Goal: Task Accomplishment & Management: Use online tool/utility

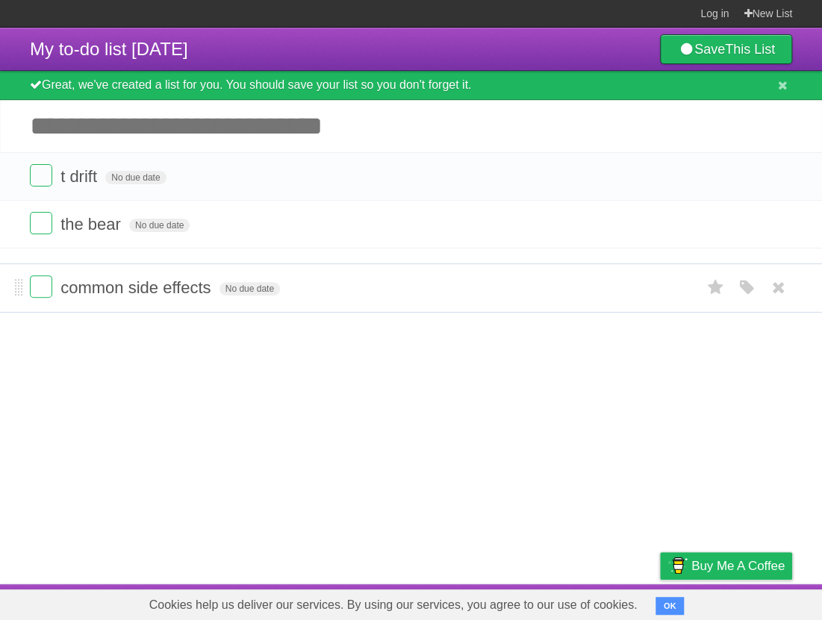
drag, startPoint x: 20, startPoint y: 275, endPoint x: 2, endPoint y: 289, distance: 22.4
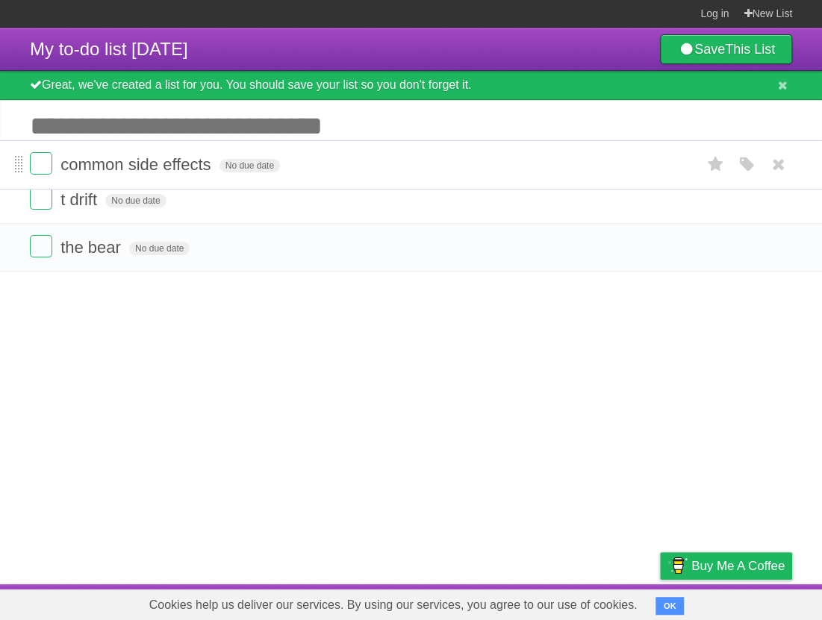
drag, startPoint x: 15, startPoint y: 276, endPoint x: 18, endPoint y: 166, distance: 109.8
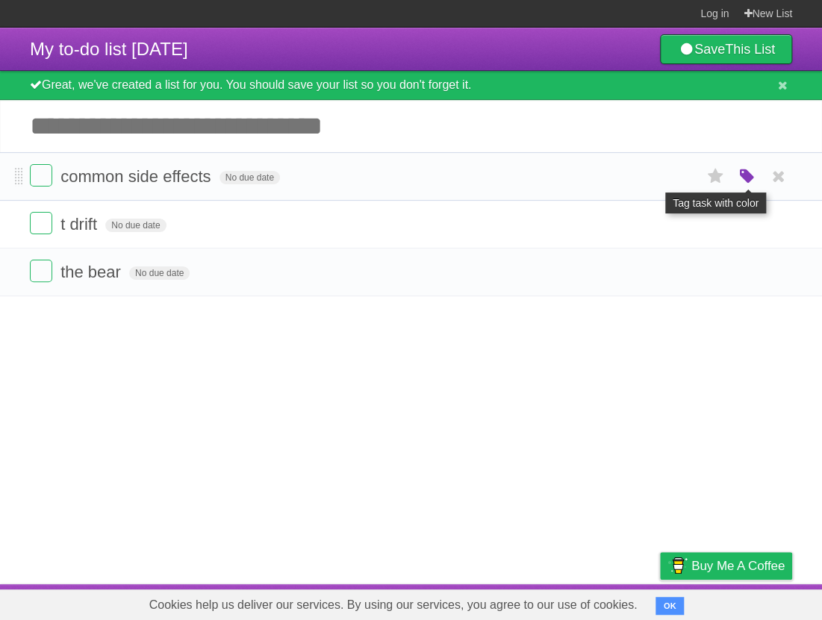
click at [745, 178] on icon "button" at bounding box center [746, 176] width 21 height 19
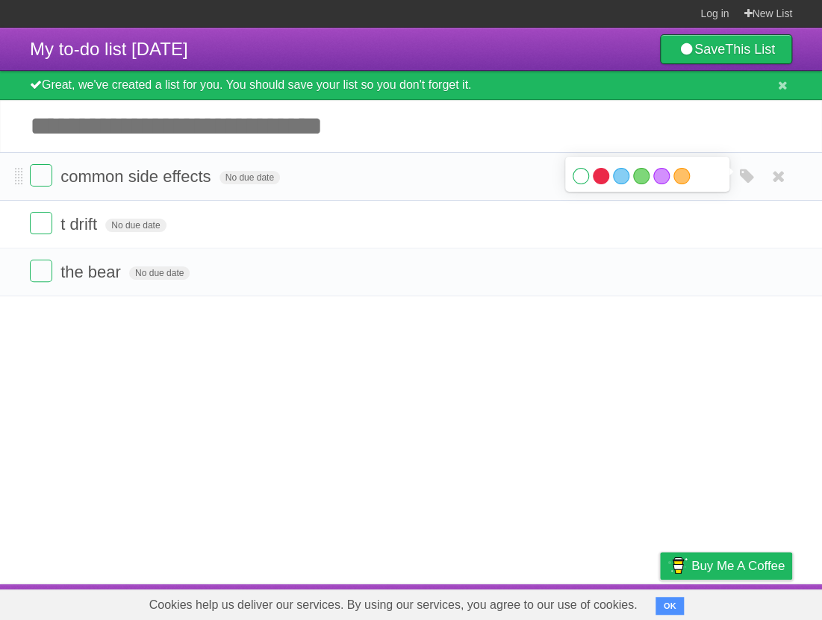
click at [597, 177] on label "Red" at bounding box center [601, 176] width 16 height 16
click at [601, 181] on label "Red" at bounding box center [601, 176] width 16 height 16
click at [616, 182] on label "Blue" at bounding box center [621, 176] width 16 height 16
click at [573, 179] on label "White" at bounding box center [581, 176] width 16 height 16
click at [584, 181] on label "White" at bounding box center [581, 176] width 16 height 16
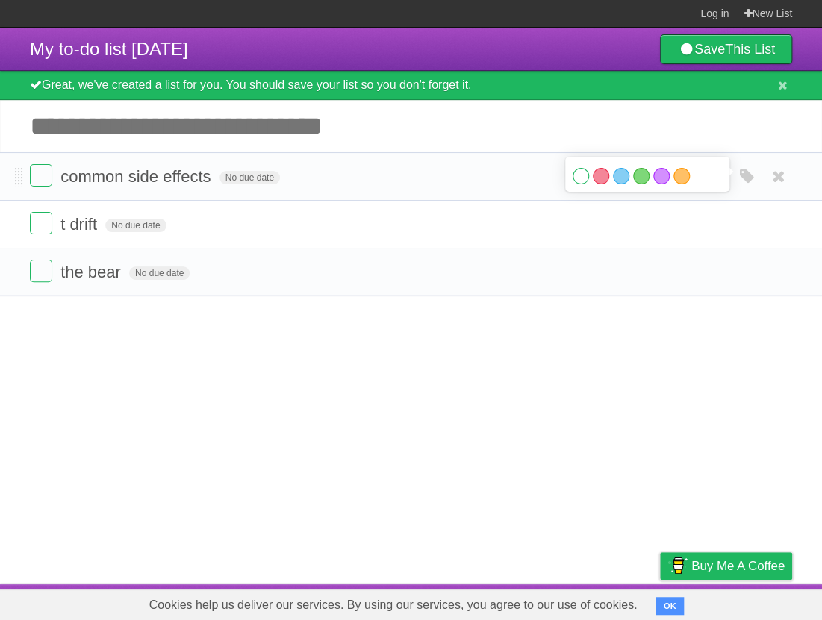
click at [705, 178] on div "White Red Blue Green Purple Orange" at bounding box center [647, 178] width 149 height 20
click at [682, 178] on label "Orange" at bounding box center [681, 176] width 16 height 16
click at [666, 178] on label "Purple" at bounding box center [661, 176] width 16 height 16
click at [635, 179] on label "Green" at bounding box center [641, 176] width 16 height 16
click at [620, 179] on label "Blue" at bounding box center [621, 176] width 16 height 16
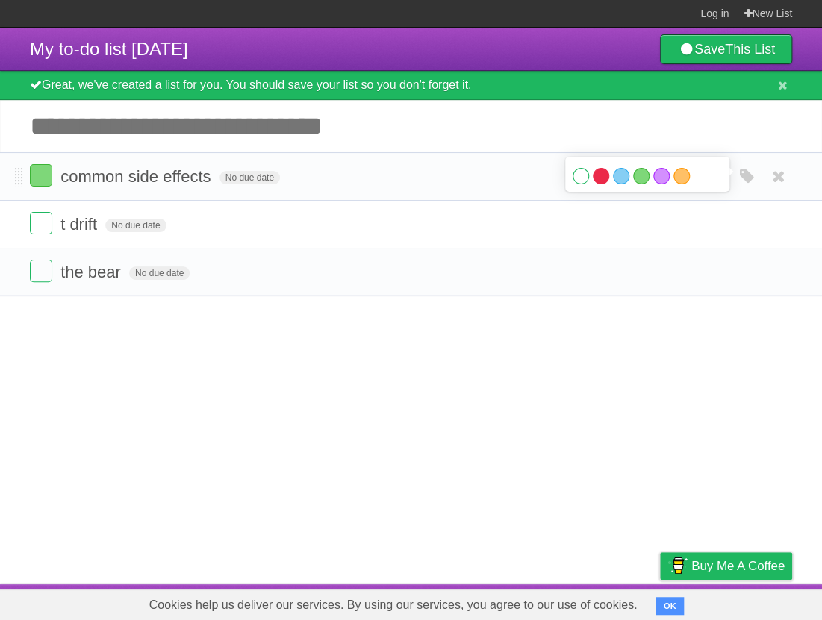
click at [604, 178] on label "Red" at bounding box center [601, 176] width 16 height 16
click at [582, 185] on div "White Red Blue Green Purple Orange" at bounding box center [647, 178] width 149 height 20
click at [584, 175] on label "White" at bounding box center [581, 176] width 16 height 16
drag, startPoint x: 215, startPoint y: 175, endPoint x: 66, endPoint y: 184, distance: 149.6
click at [66, 184] on span "common side effects" at bounding box center [137, 176] width 154 height 19
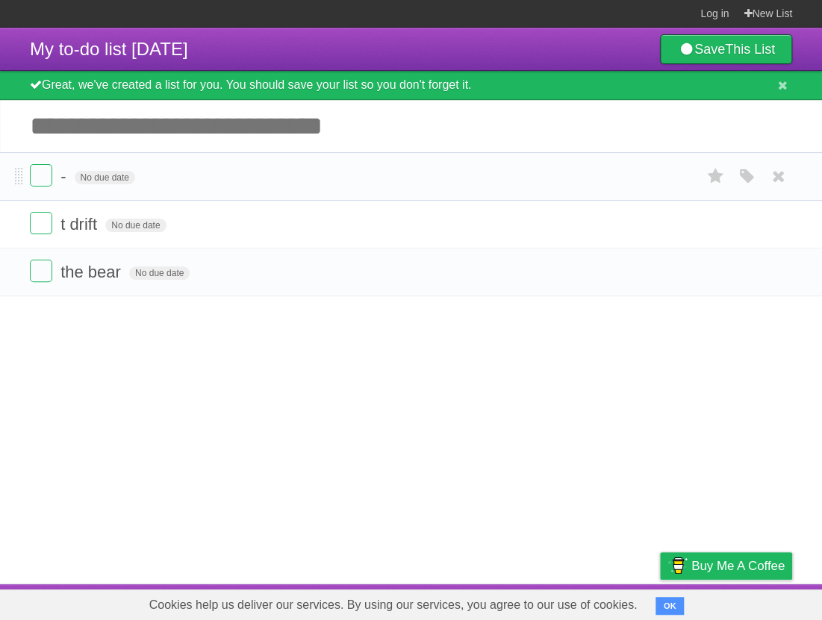
click at [59, 178] on form "- No due date White Red Blue Green Purple Orange" at bounding box center [411, 176] width 762 height 25
click at [65, 185] on span "-" at bounding box center [64, 176] width 9 height 19
click at [108, 175] on input "**********" at bounding box center [138, 177] width 157 height 19
type input "**********"
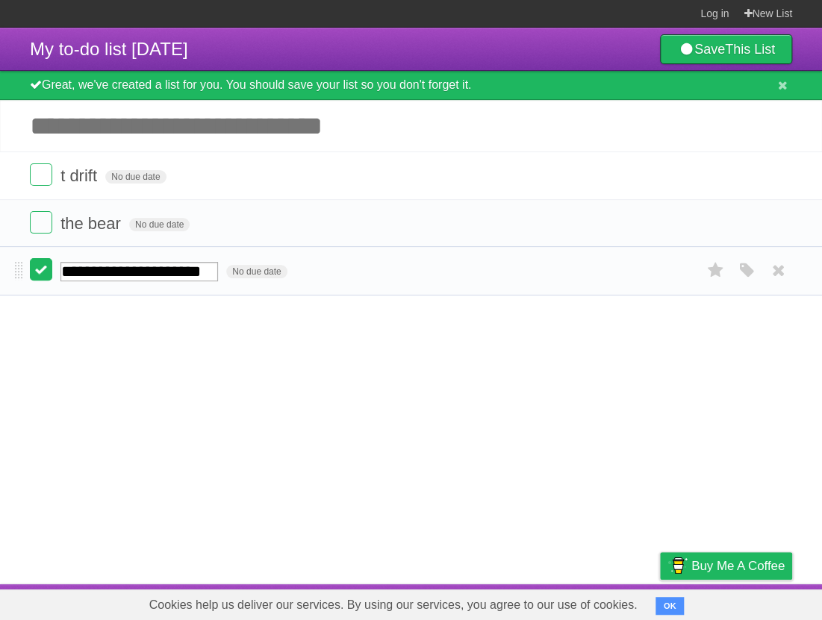
drag, startPoint x: 21, startPoint y: 177, endPoint x: 30, endPoint y: 269, distance: 93.0
click at [101, 133] on input "Add another task" at bounding box center [411, 126] width 822 height 52
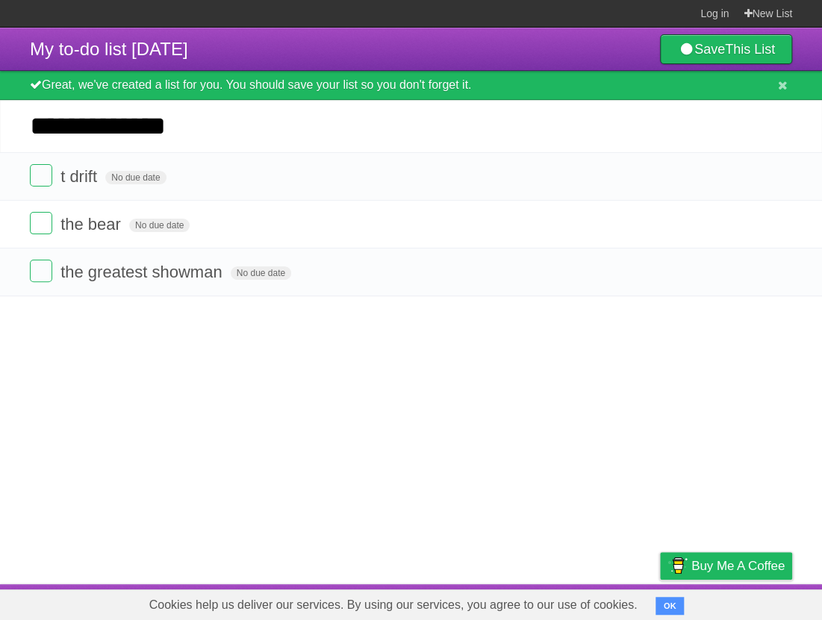
type input "**********"
click input "*********" at bounding box center [0, 0] width 0 height 0
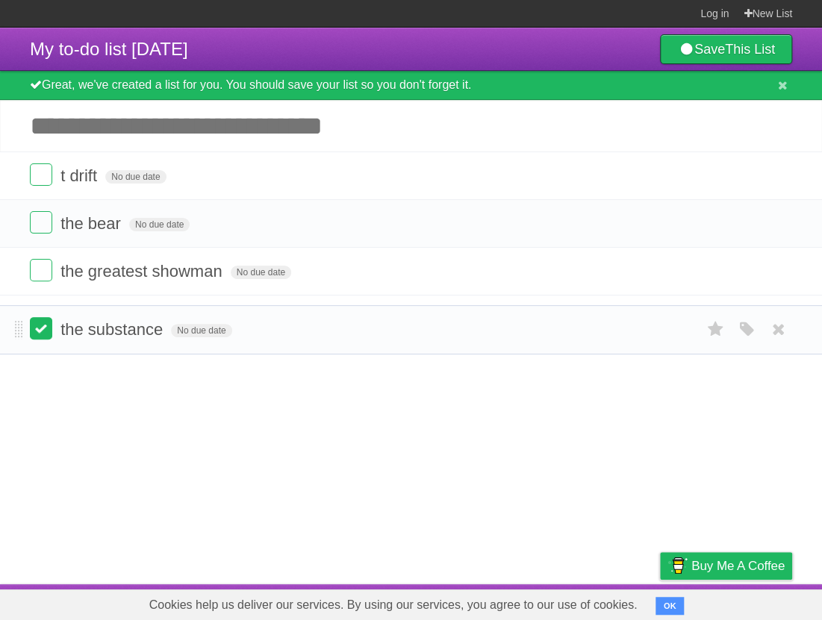
drag, startPoint x: 17, startPoint y: 176, endPoint x: 29, endPoint y: 328, distance: 152.0
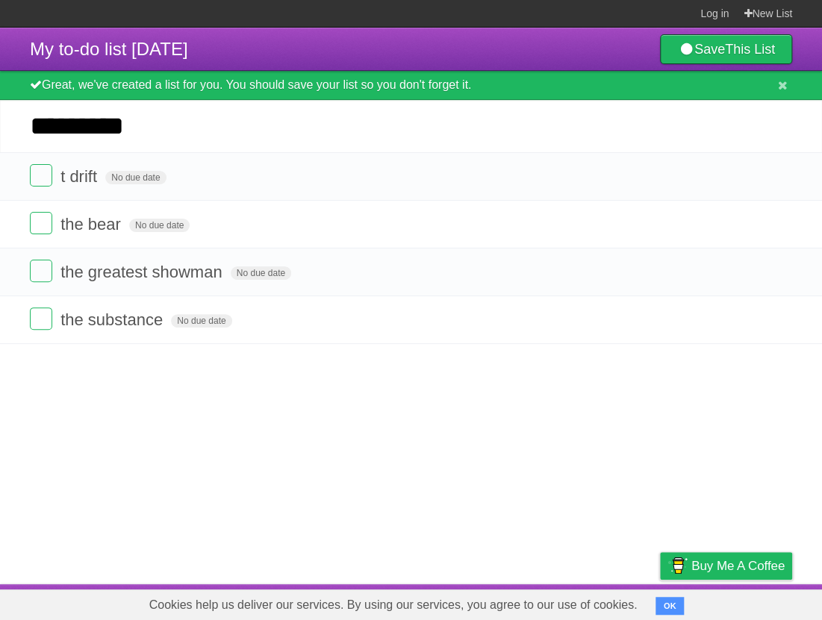
type input "*********"
click input "*********" at bounding box center [0, 0] width 0 height 0
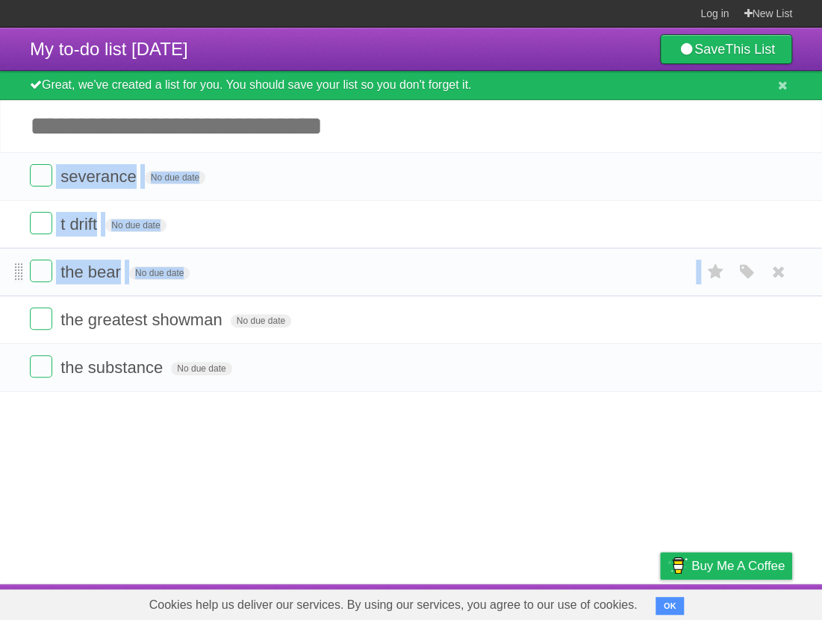
drag, startPoint x: 10, startPoint y: 181, endPoint x: 19, endPoint y: 276, distance: 95.2
click at [19, 302] on ul "severance No due date White Red Blue Green Purple Orange t drift No due date Wh…" at bounding box center [411, 272] width 822 height 240
click at [19, 168] on li "severance No due date White Red Blue Green Purple Orange" at bounding box center [411, 176] width 822 height 49
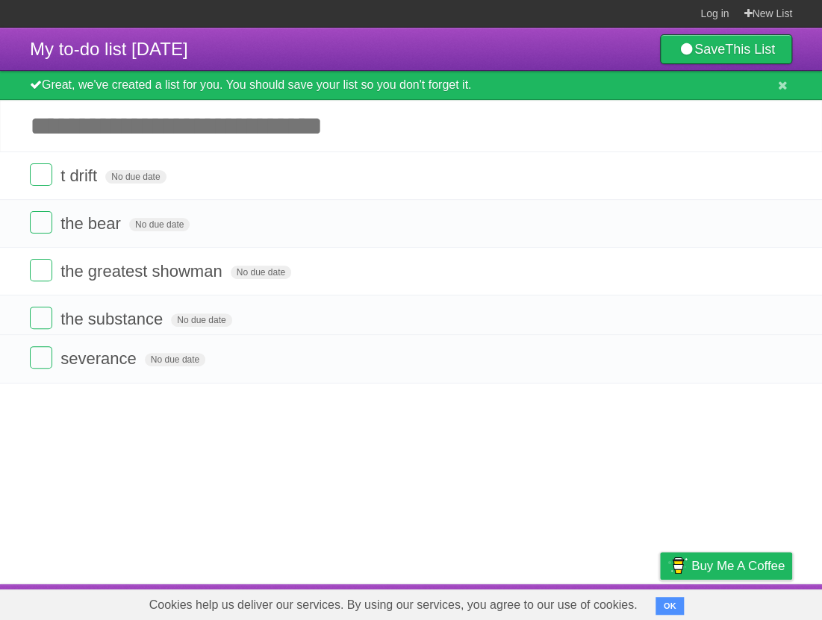
drag, startPoint x: 18, startPoint y: 178, endPoint x: 6, endPoint y: 87, distance: 91.8
